Goal: Information Seeking & Learning: Learn about a topic

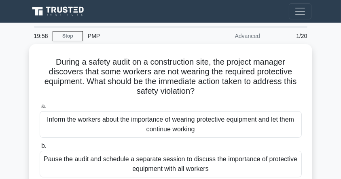
click at [69, 12] on icon at bounding box center [59, 12] width 58 height 12
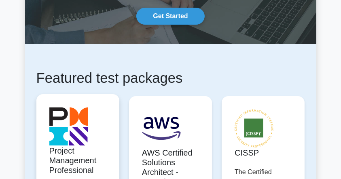
scroll to position [135, 0]
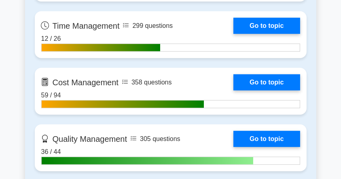
scroll to position [643, 0]
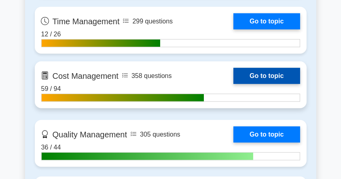
click at [233, 76] on link "Go to topic" at bounding box center [266, 76] width 66 height 16
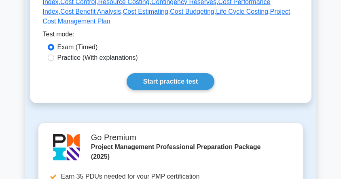
scroll to position [431, 0]
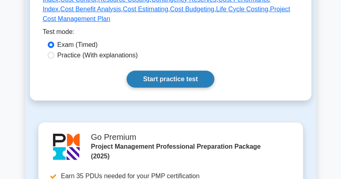
click at [189, 71] on link "Start practice test" at bounding box center [171, 79] width 88 height 17
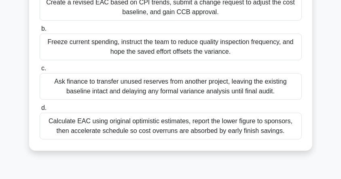
scroll to position [108, 0]
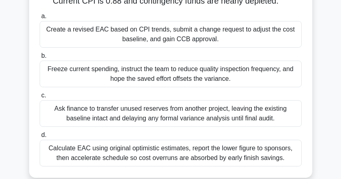
click at [115, 87] on div "Freeze current spending, instruct the team to reduce quality inspection frequen…" at bounding box center [171, 74] width 262 height 27
click at [40, 59] on input "b. Freeze current spending, instruct the team to reduce quality inspection freq…" at bounding box center [40, 55] width 0 height 5
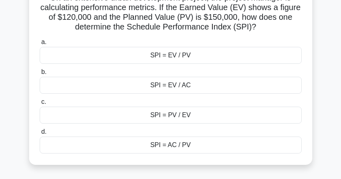
scroll to position [54, 0]
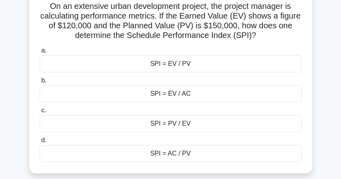
click at [167, 71] on div "SPI = EV / PV" at bounding box center [171, 63] width 262 height 17
click at [40, 53] on input "a. SPI = EV / PV" at bounding box center [40, 50] width 0 height 5
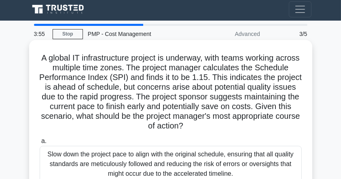
scroll to position [0, 0]
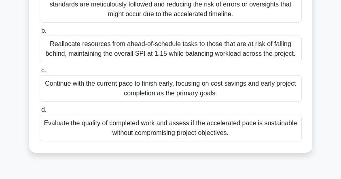
click at [158, 95] on div "Continue with the current pace to finish early, focusing on cost savings and ea…" at bounding box center [171, 88] width 262 height 27
click at [40, 73] on input "c. Continue with the current pace to finish early, focusing on cost savings and…" at bounding box center [40, 70] width 0 height 5
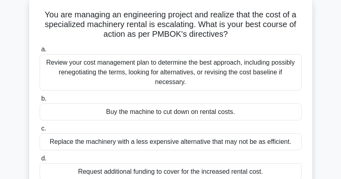
scroll to position [54, 0]
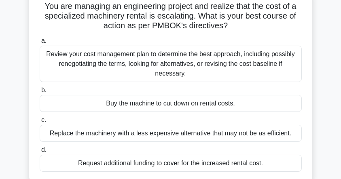
click at [146, 164] on div "Request additional funding to cover for the increased rental cost." at bounding box center [171, 163] width 262 height 17
click at [40, 153] on input "d. Request additional funding to cover for the increased rental cost." at bounding box center [40, 150] width 0 height 5
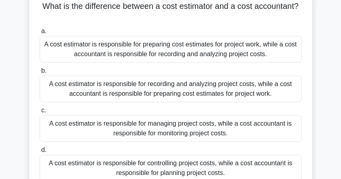
click at [169, 96] on div "A cost estimator is responsible for recording and analyzing project costs, whil…" at bounding box center [171, 89] width 262 height 27
click at [40, 74] on input "b. A cost estimator is responsible for recording and analyzing project costs, w…" at bounding box center [40, 70] width 0 height 5
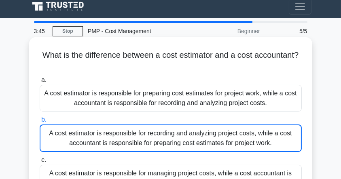
scroll to position [0, 0]
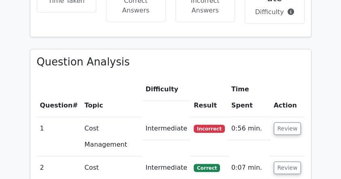
scroll to position [362, 0]
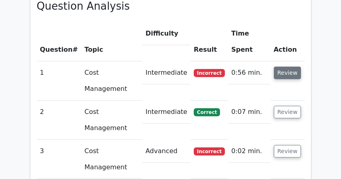
click at [292, 67] on button "Review" at bounding box center [288, 73] width 28 height 13
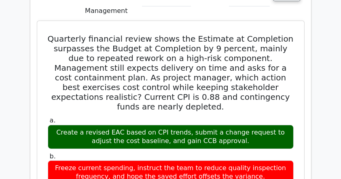
scroll to position [442, 0]
